Goal: Information Seeking & Learning: Learn about a topic

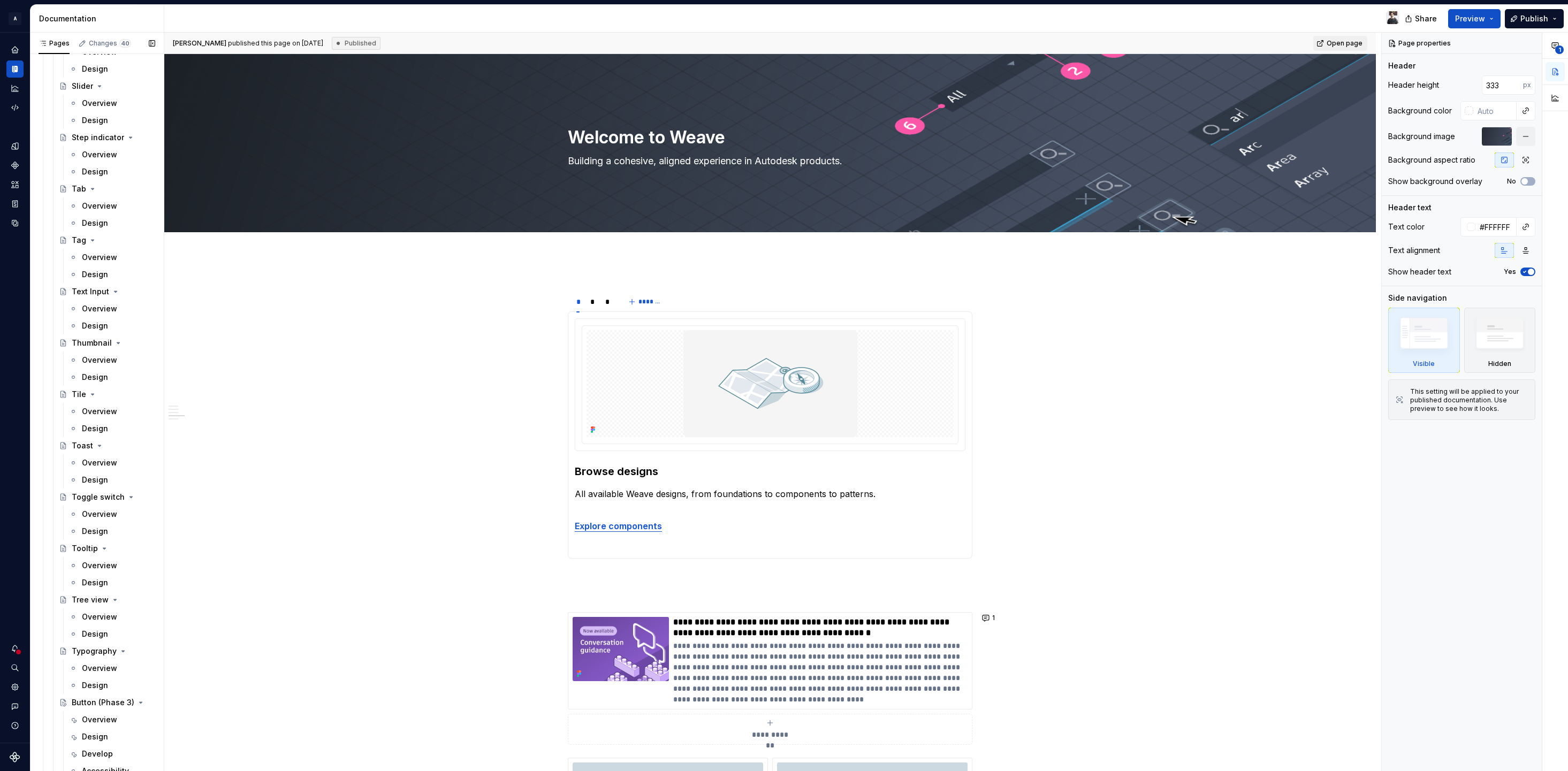
scroll to position [4186, 0]
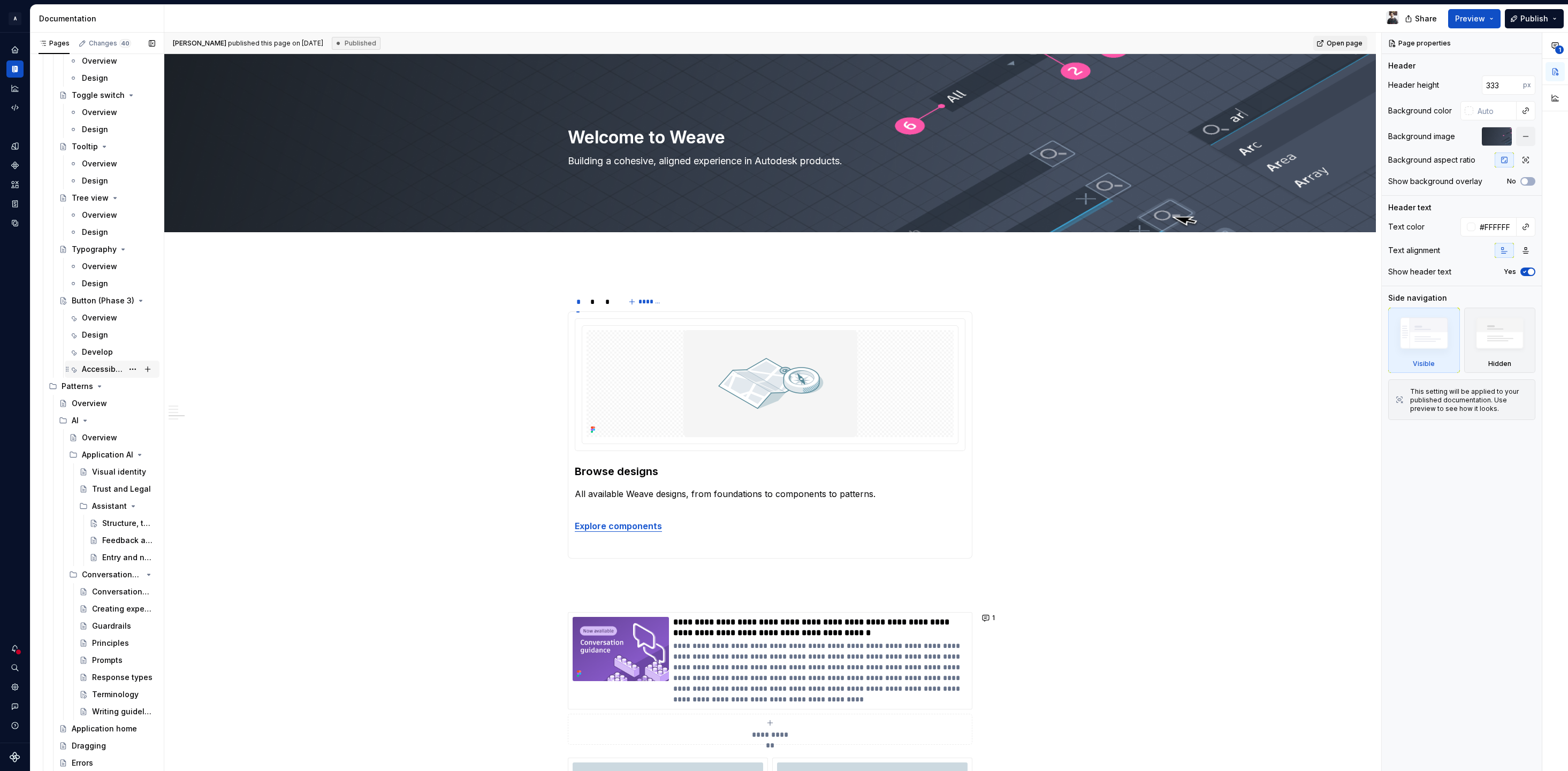
click at [107, 370] on div "Accessibility" at bounding box center [102, 369] width 41 height 11
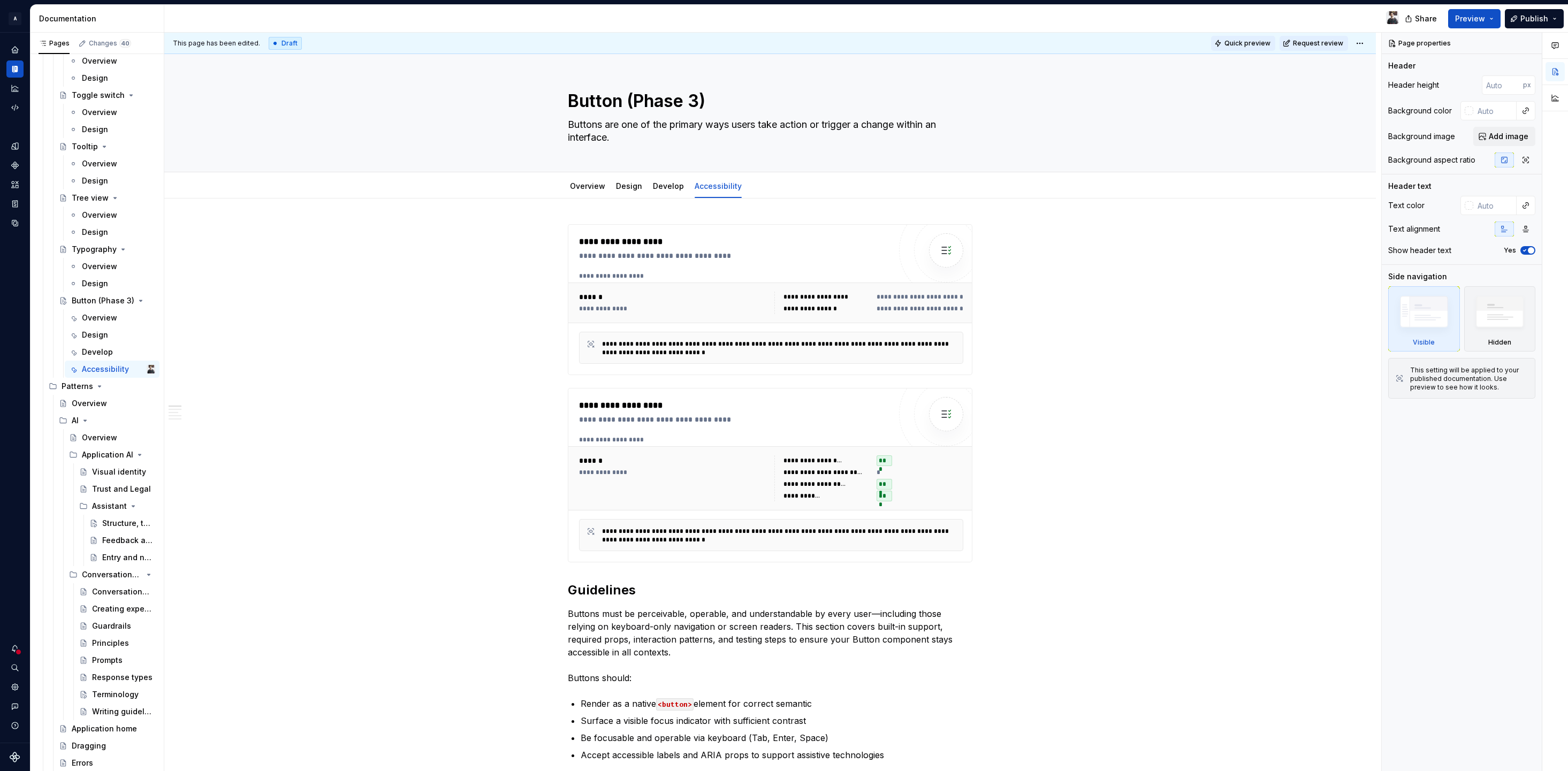
click at [1245, 46] on span "Quick preview" at bounding box center [1247, 42] width 46 height 8
type textarea "*"
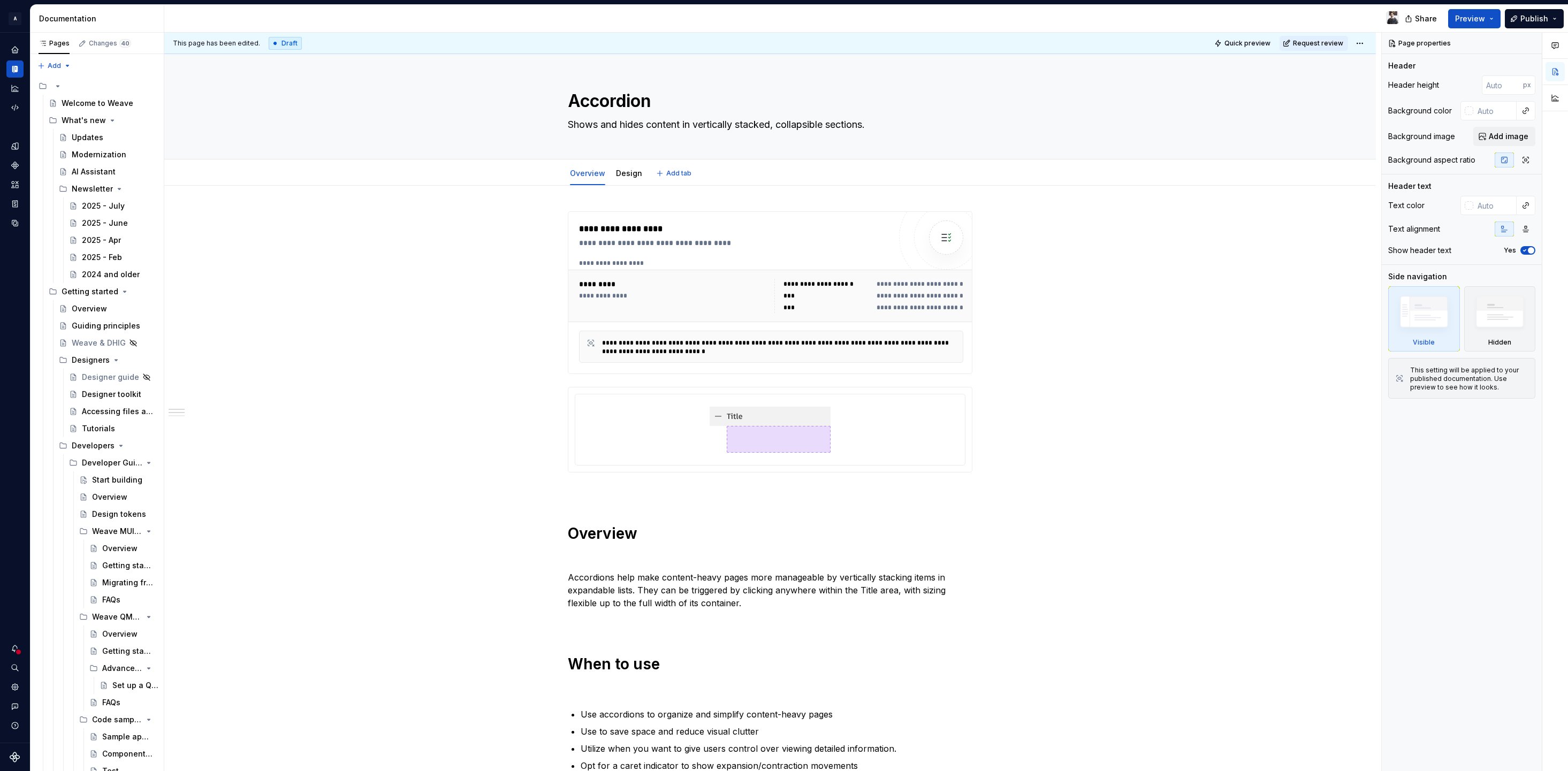
type textarea "*"
